Goal: Navigation & Orientation: Find specific page/section

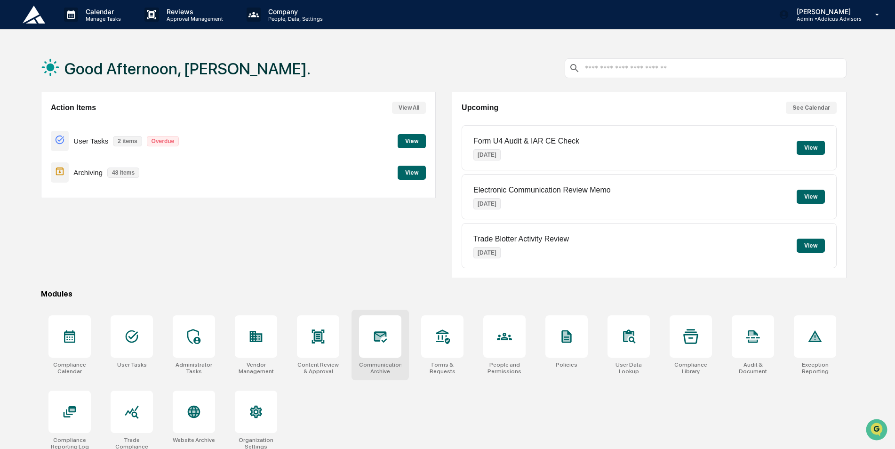
click at [397, 359] on div "Communications Archive" at bounding box center [380, 345] width 57 height 71
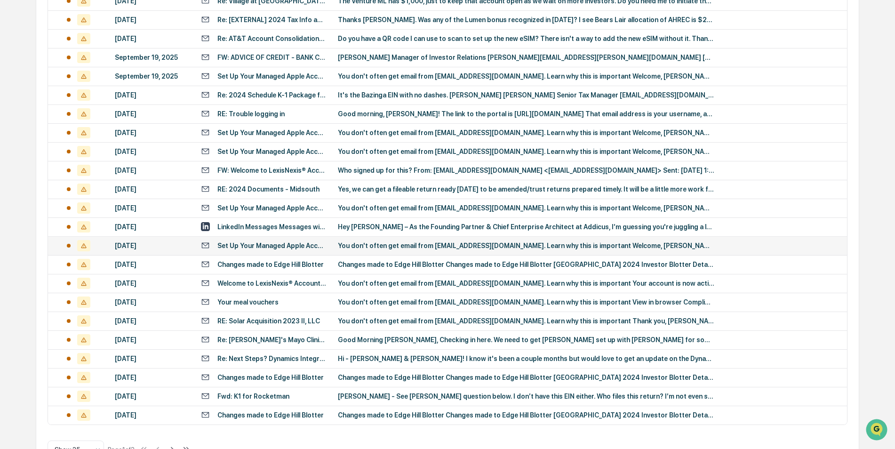
scroll to position [291, 0]
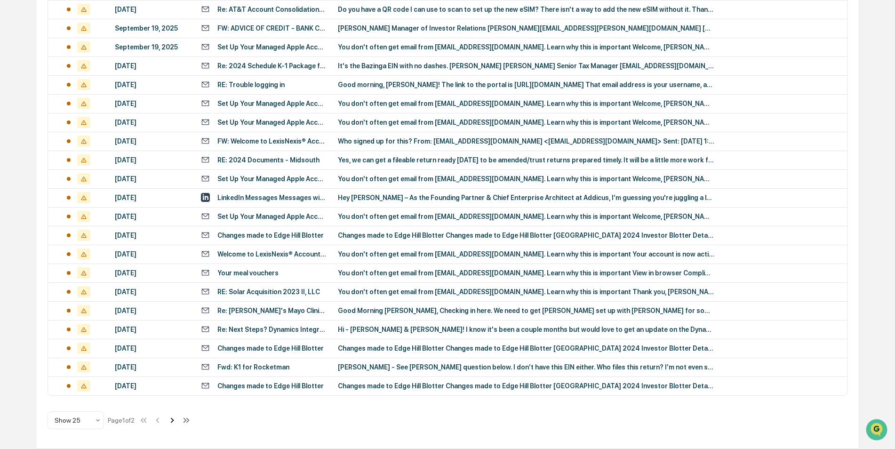
click at [172, 420] on icon at bounding box center [172, 420] width 10 height 10
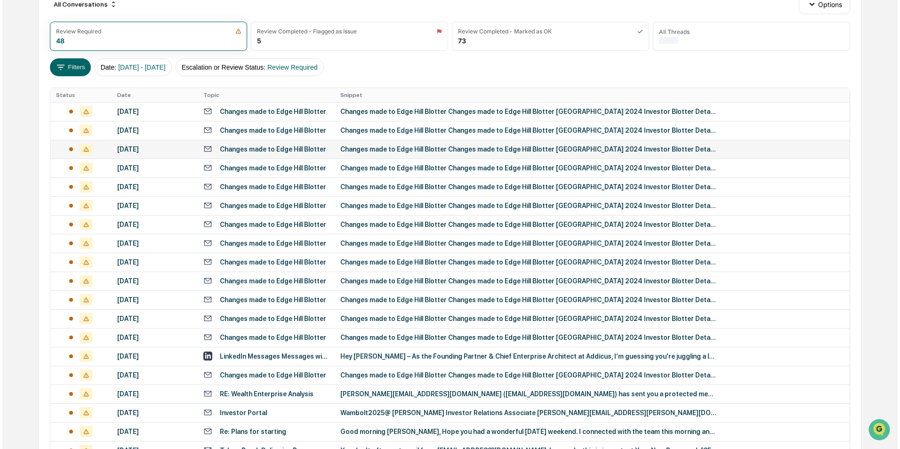
scroll to position [0, 0]
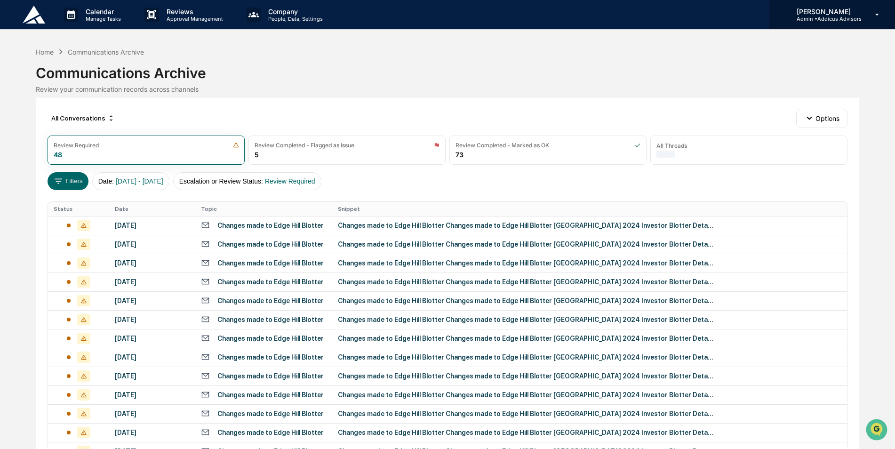
click at [856, 14] on p "[PERSON_NAME]" at bounding box center [825, 12] width 72 height 8
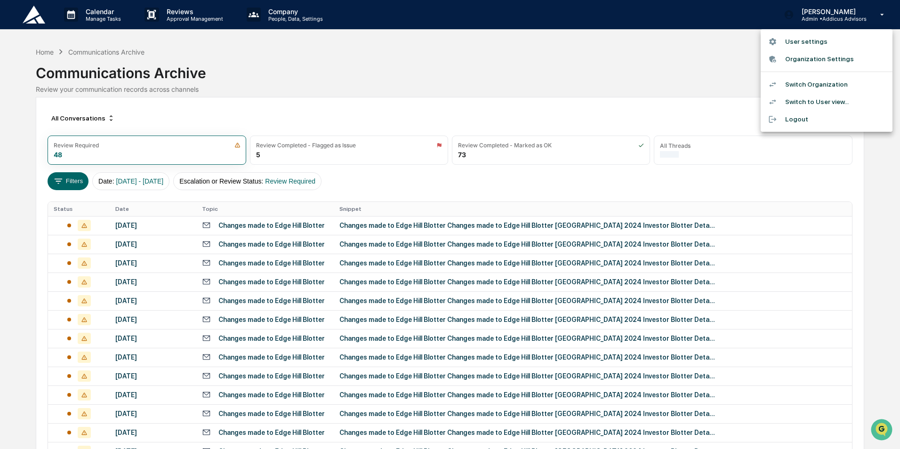
click at [814, 88] on li "Switch Organization" at bounding box center [827, 84] width 132 height 17
